Goal: Find specific page/section: Find specific page/section

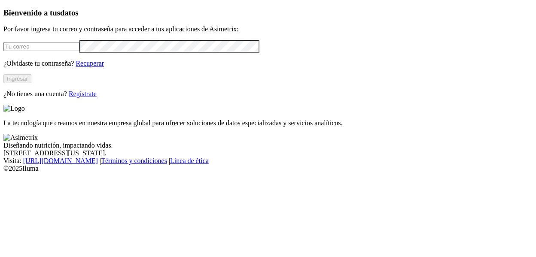
type input "[PERSON_NAME][EMAIL_ADDRESS][PERSON_NAME][DOMAIN_NAME]"
click at [31, 83] on button "Ingresar" at bounding box center [17, 78] width 28 height 9
